Goal: Check status: Check status

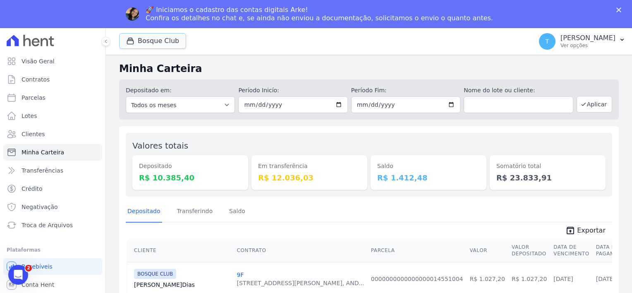
click at [162, 43] on button "Bosque Club" at bounding box center [152, 41] width 67 height 16
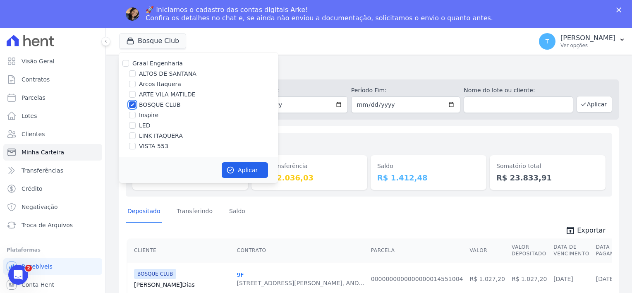
click at [132, 104] on input "BOSQUE CLUB" at bounding box center [132, 104] width 7 height 7
checkbox input "false"
click at [129, 146] on input "VISTA 553" at bounding box center [132, 146] width 7 height 7
checkbox input "true"
click at [235, 173] on button "Aplicar" at bounding box center [245, 170] width 46 height 16
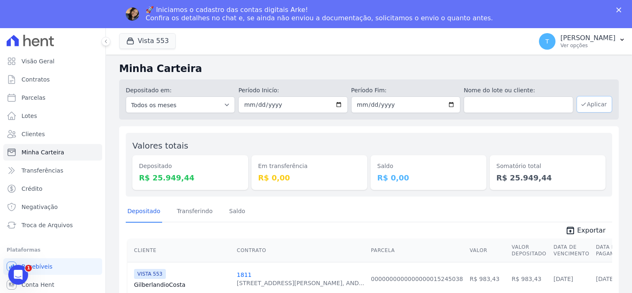
click at [600, 103] on button "Aplicar" at bounding box center [594, 104] width 36 height 17
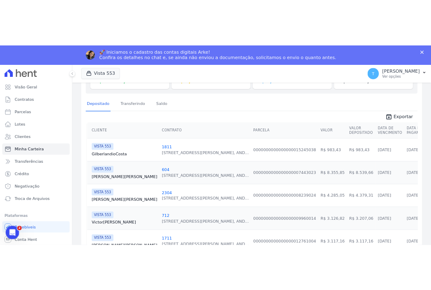
scroll to position [125, 0]
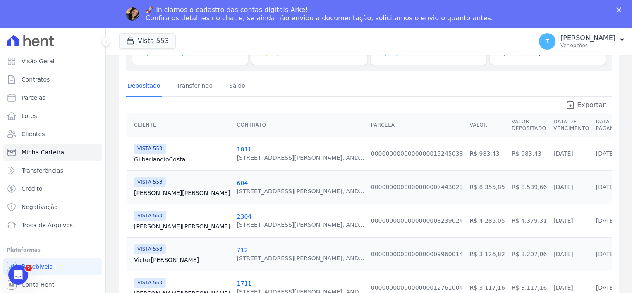
click at [582, 103] on span "Exportar" at bounding box center [591, 105] width 29 height 10
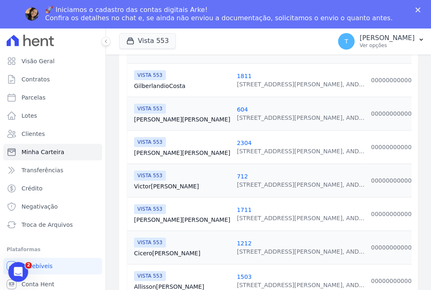
scroll to position [225, 0]
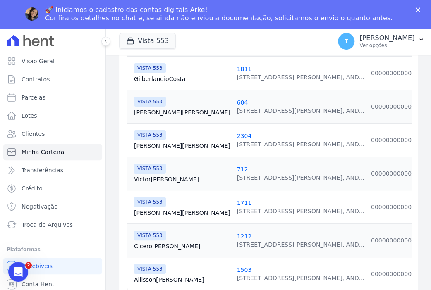
click at [151, 108] on link "Maria Oliveira" at bounding box center [182, 112] width 96 height 8
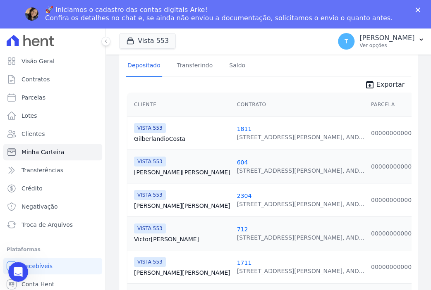
click at [143, 235] on link "Victor Silva" at bounding box center [182, 239] width 96 height 8
